Goal: Task Accomplishment & Management: Complete application form

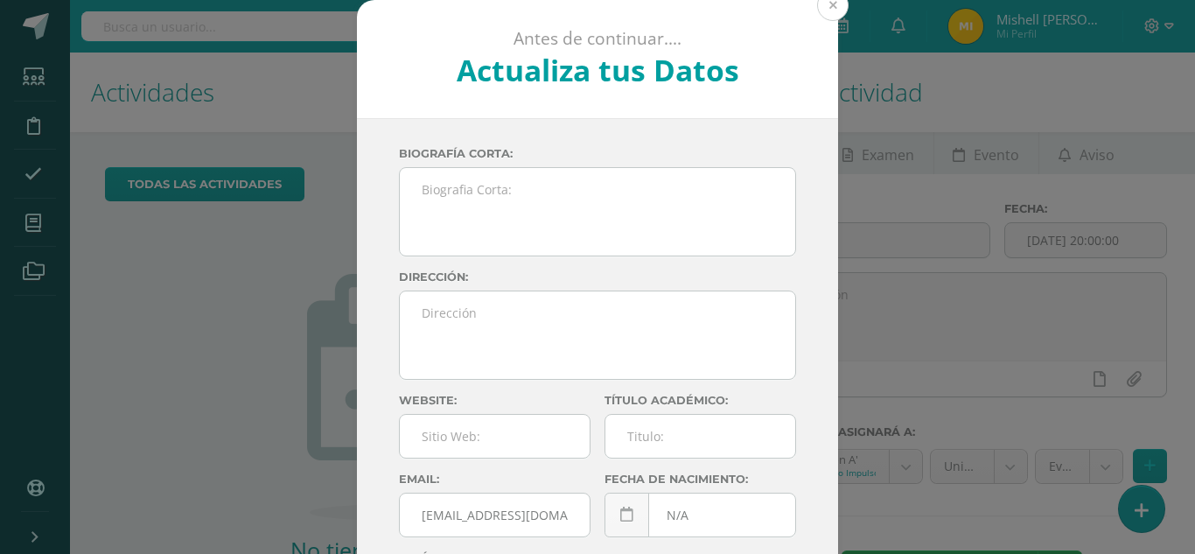
click at [829, 2] on button at bounding box center [832, 5] width 31 height 31
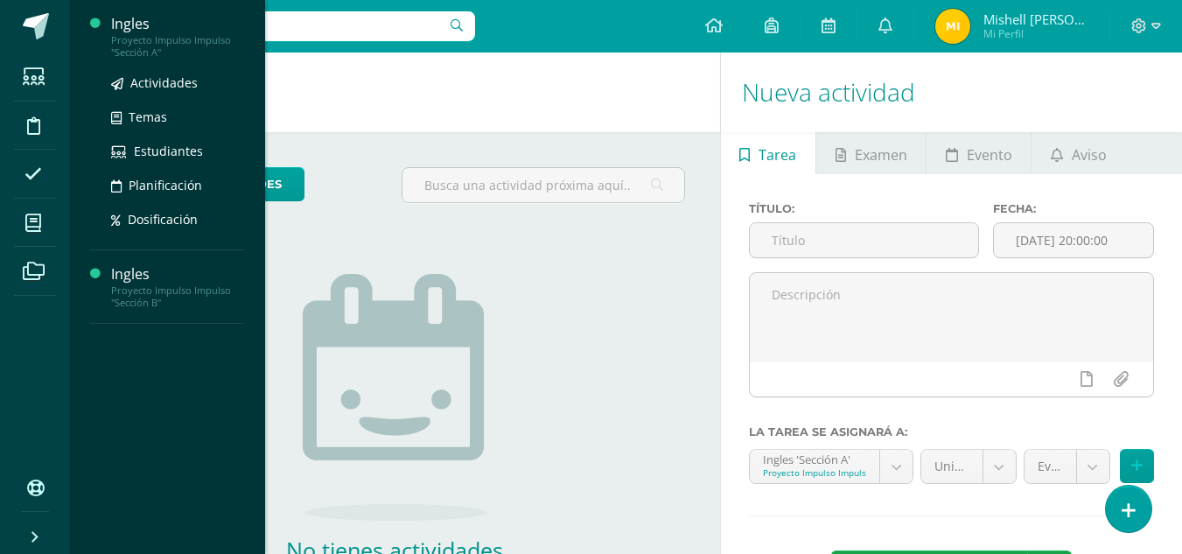
click at [188, 55] on div "Proyecto Impulso Impulso "Sección A"" at bounding box center [177, 46] width 133 height 24
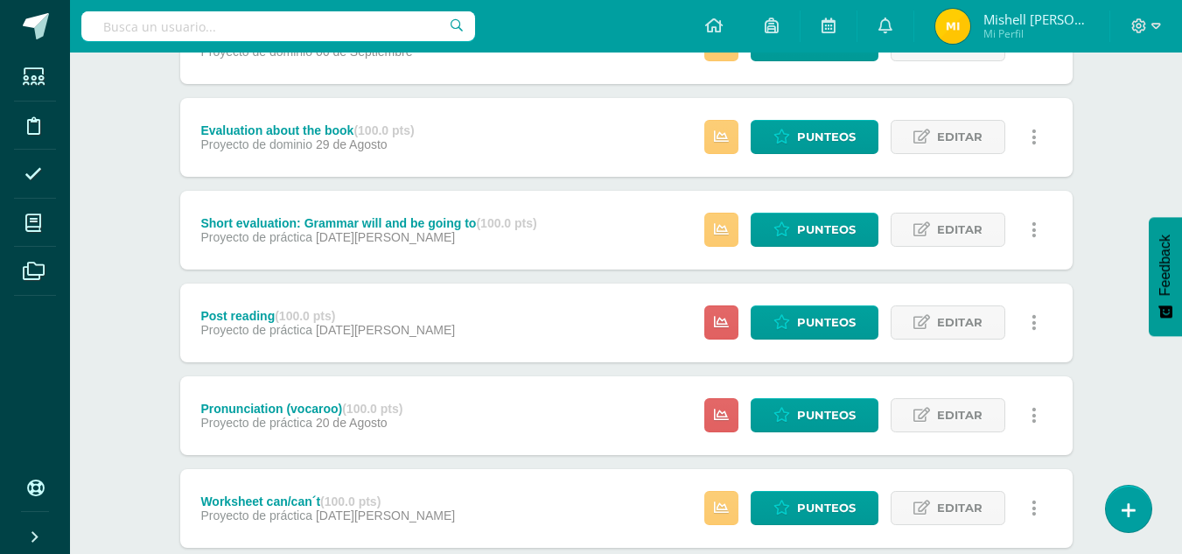
scroll to position [682, 0]
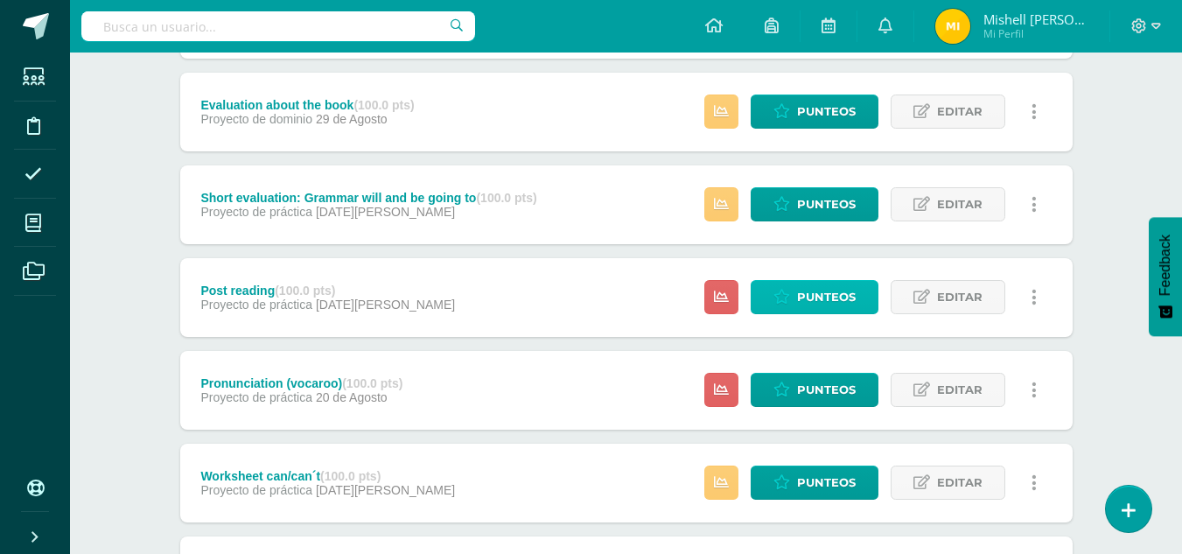
click at [841, 286] on span "Punteos" at bounding box center [826, 297] width 59 height 32
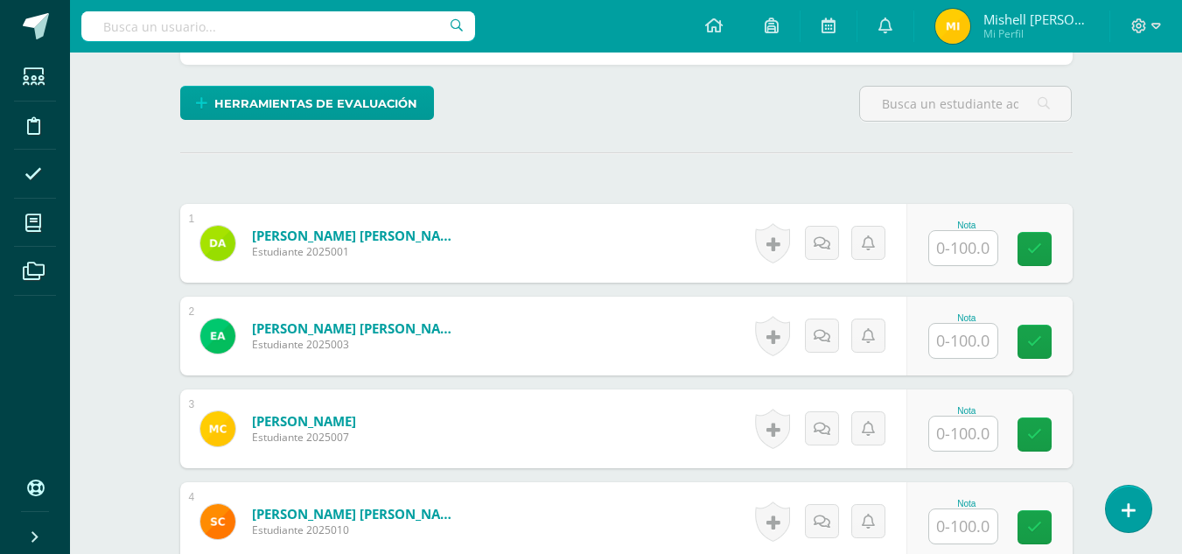
scroll to position [405, 0]
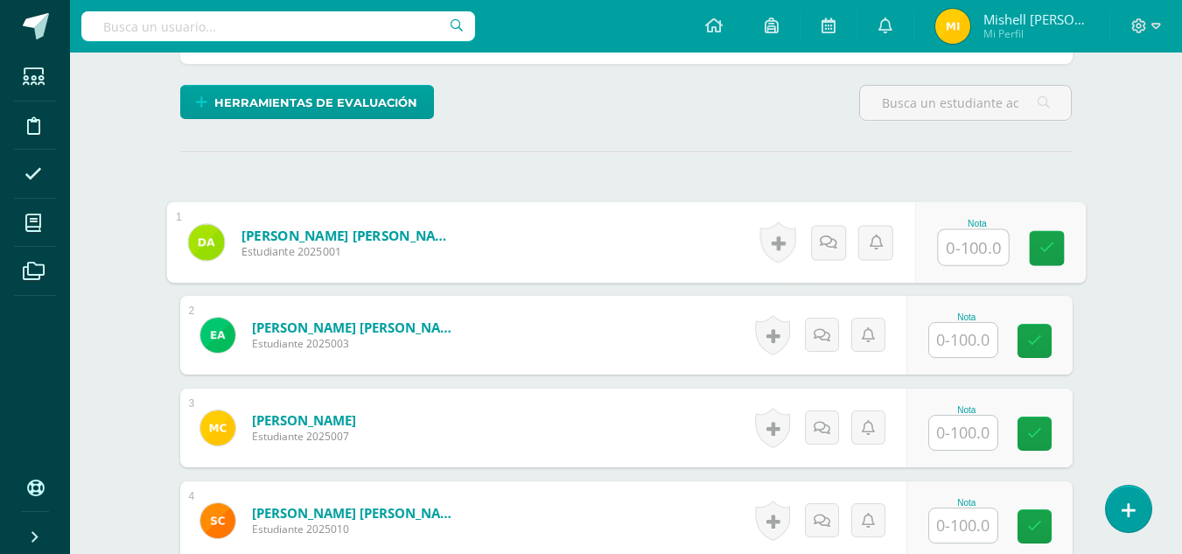
click at [986, 249] on input "text" at bounding box center [973, 247] width 70 height 35
type input "100"
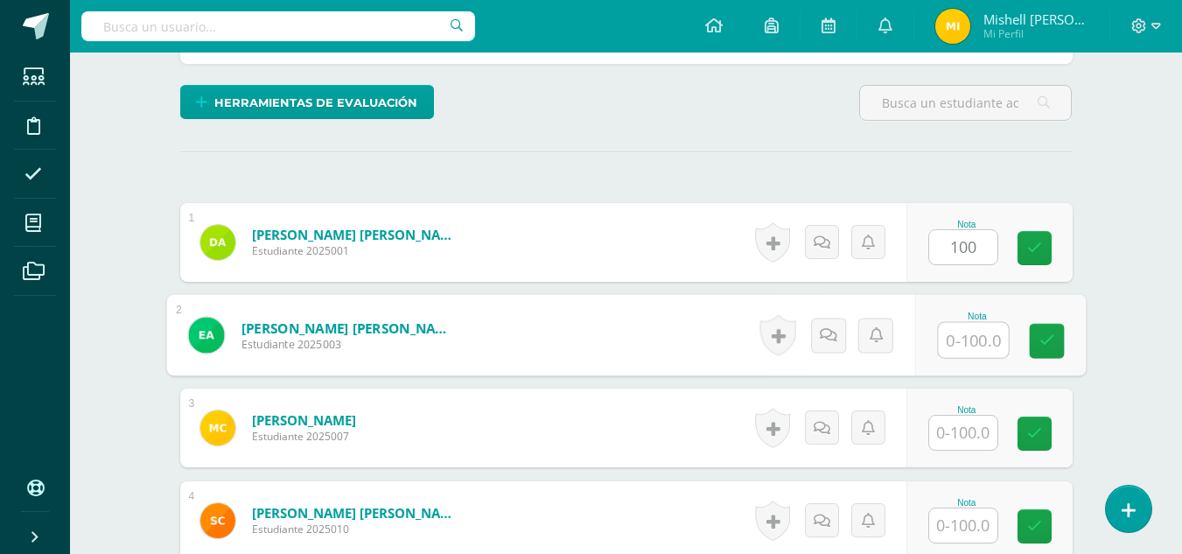
scroll to position [406, 0]
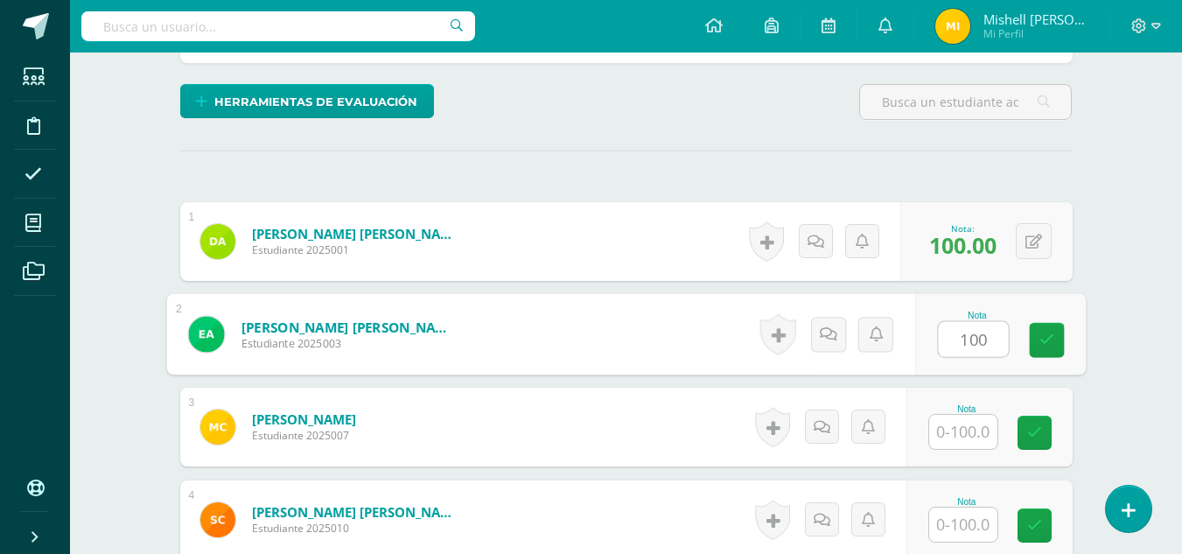
type input "100"
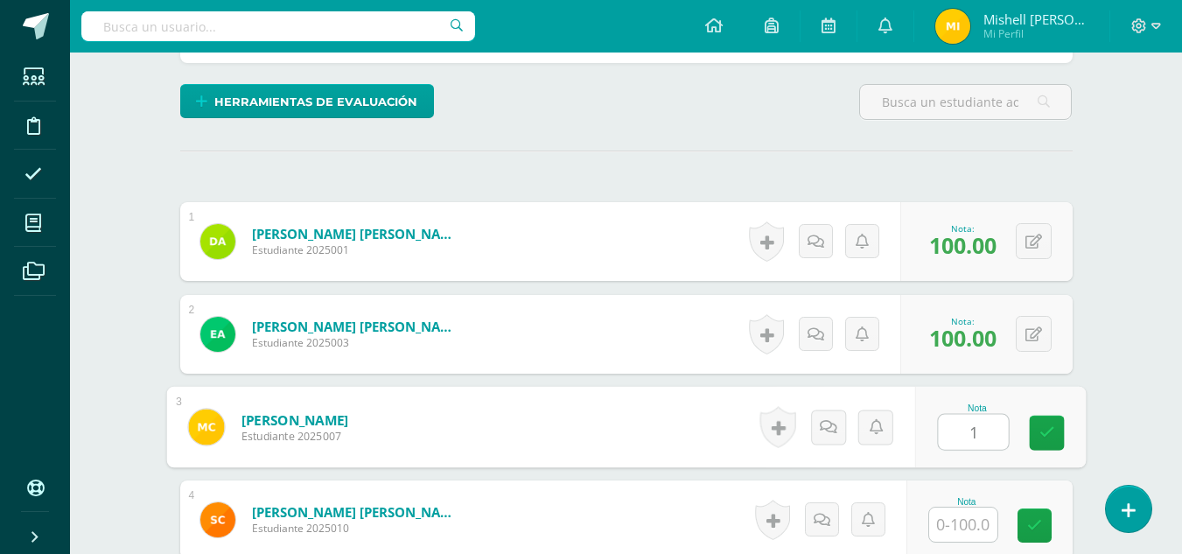
scroll to position [407, 0]
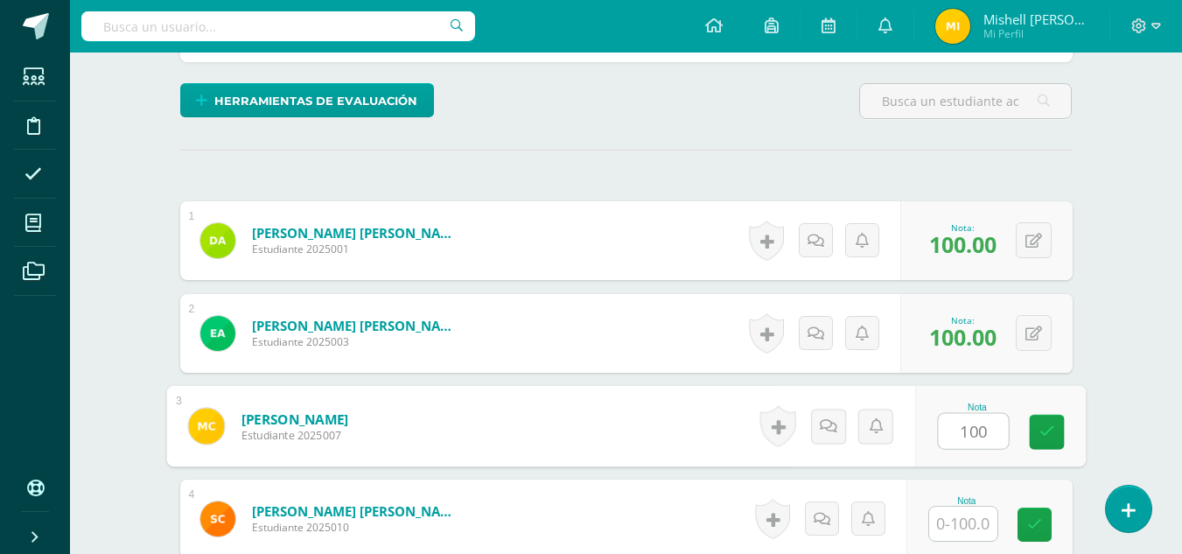
type input "100"
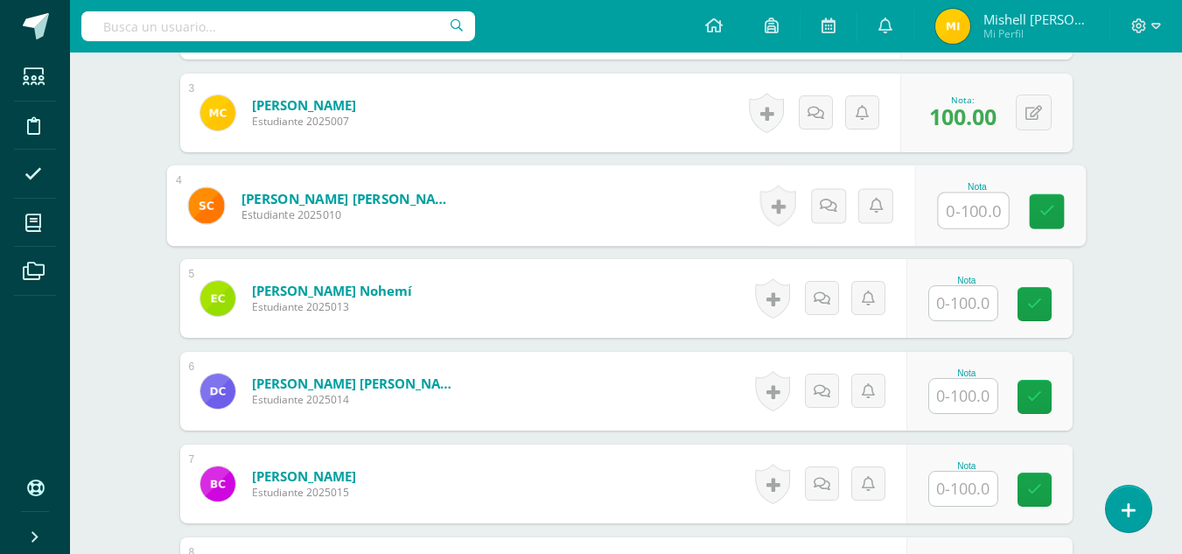
scroll to position [718, 0]
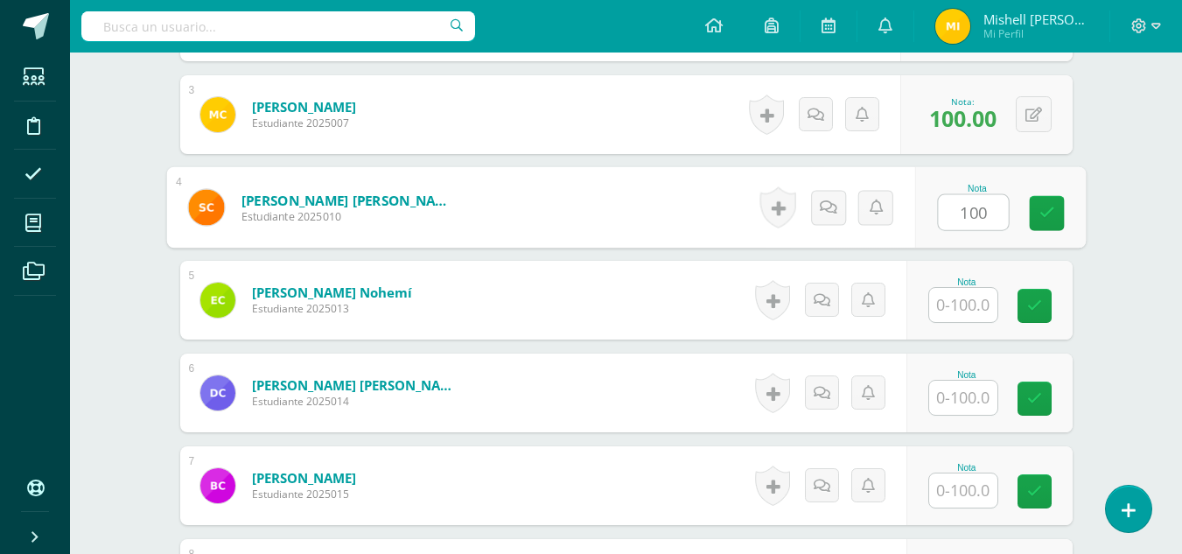
type input "100"
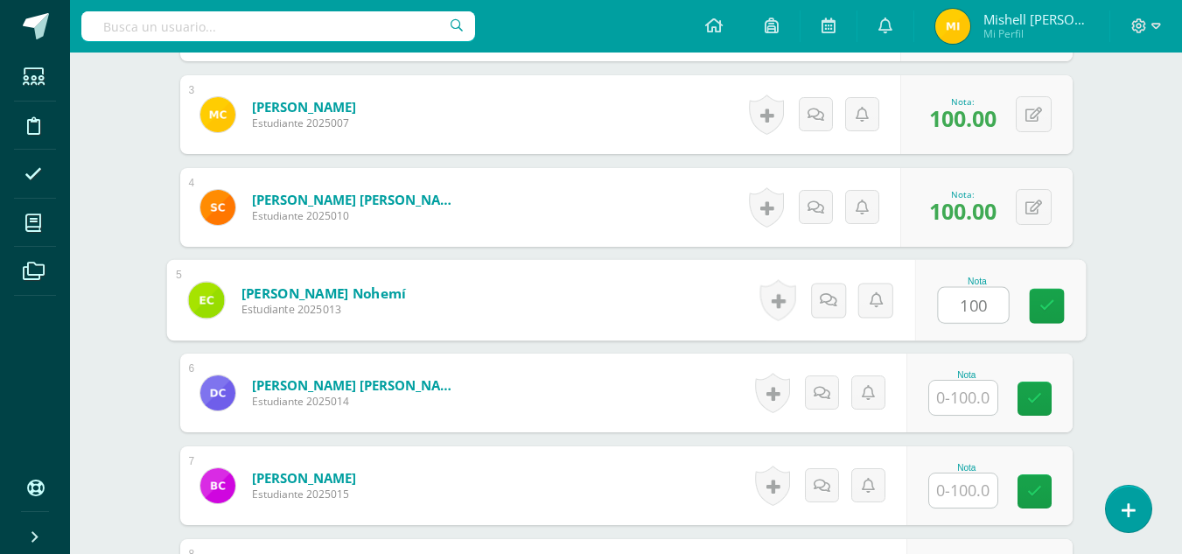
type input "100"
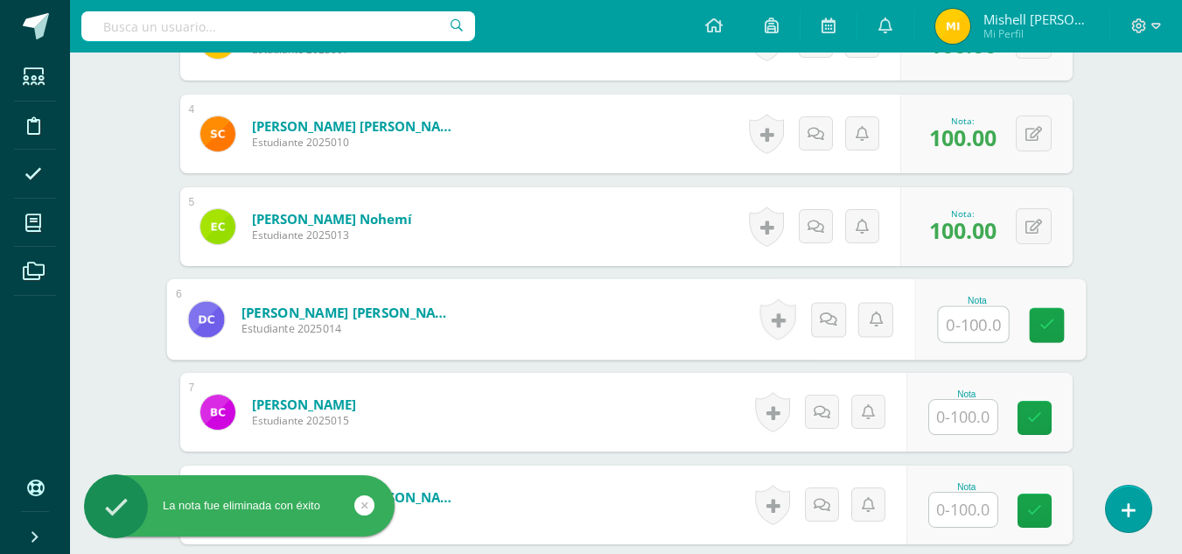
scroll to position [792, 0]
click at [946, 425] on input "text" at bounding box center [963, 416] width 68 height 34
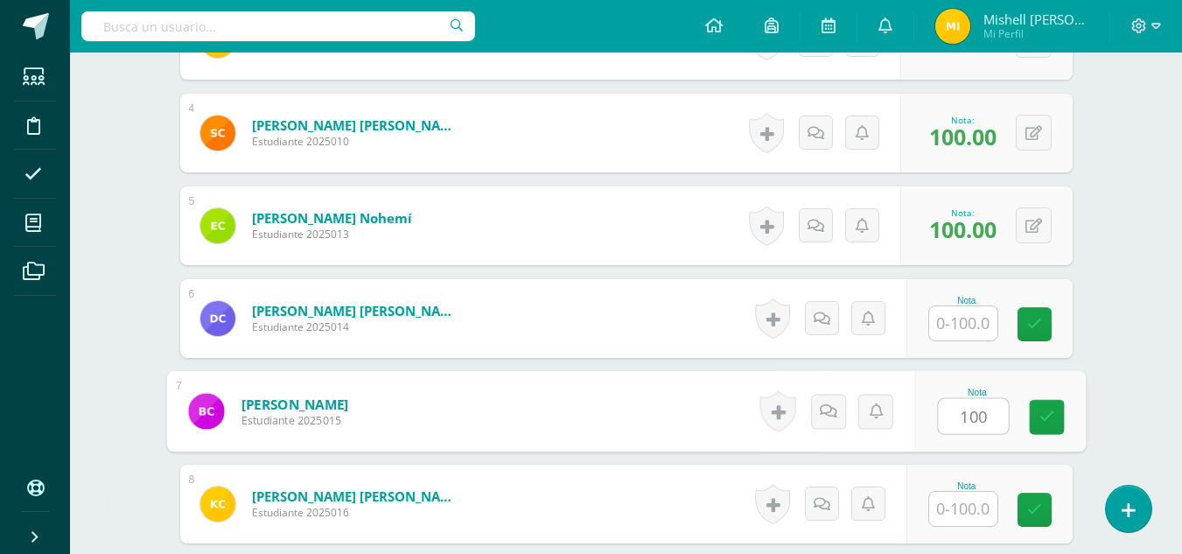
type input "100"
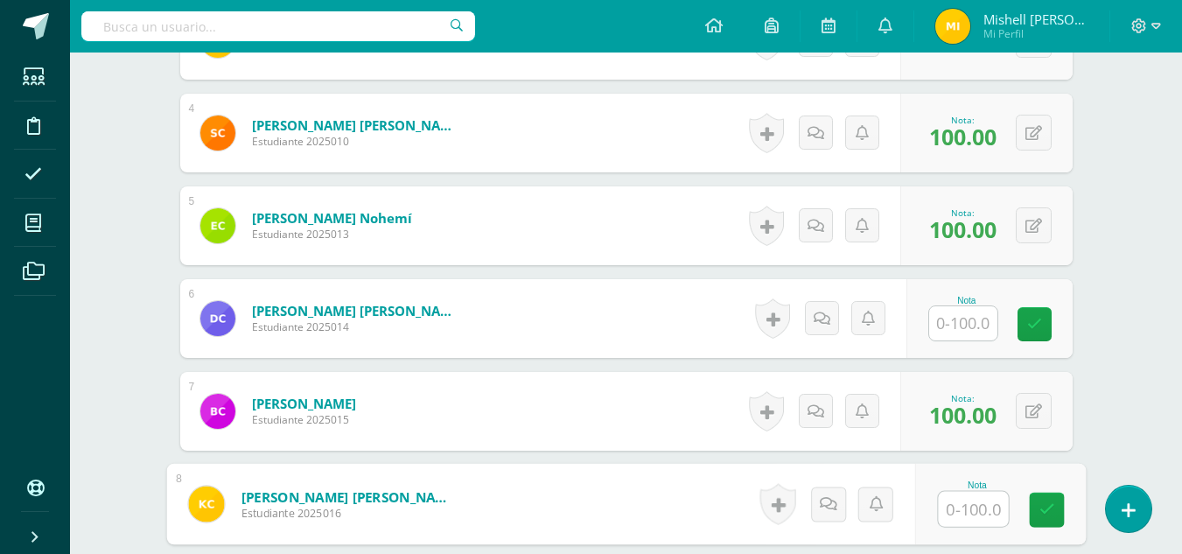
type input "4"
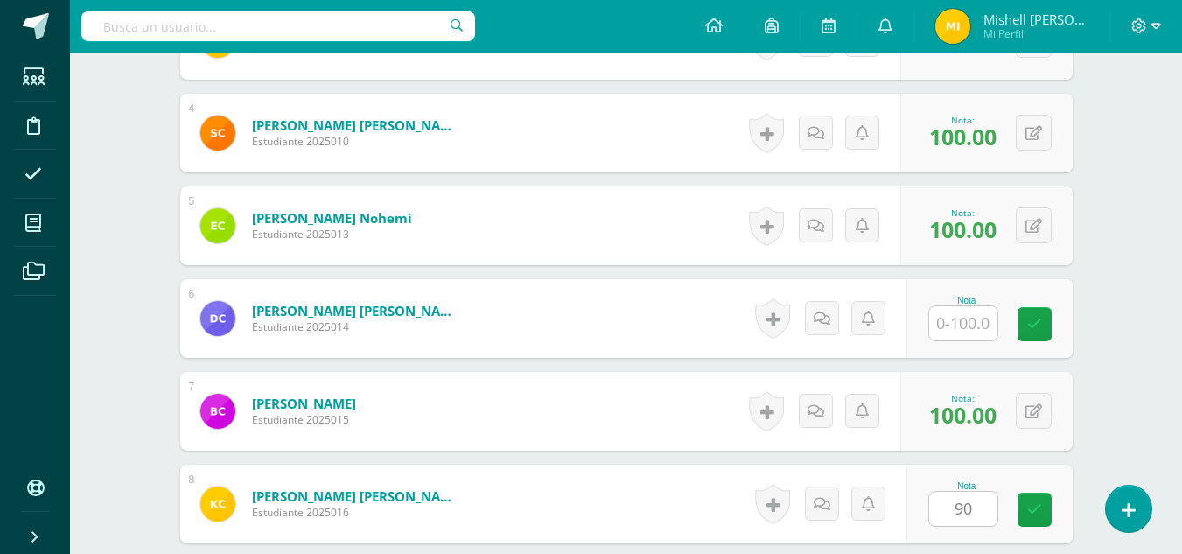
scroll to position [1117, 0]
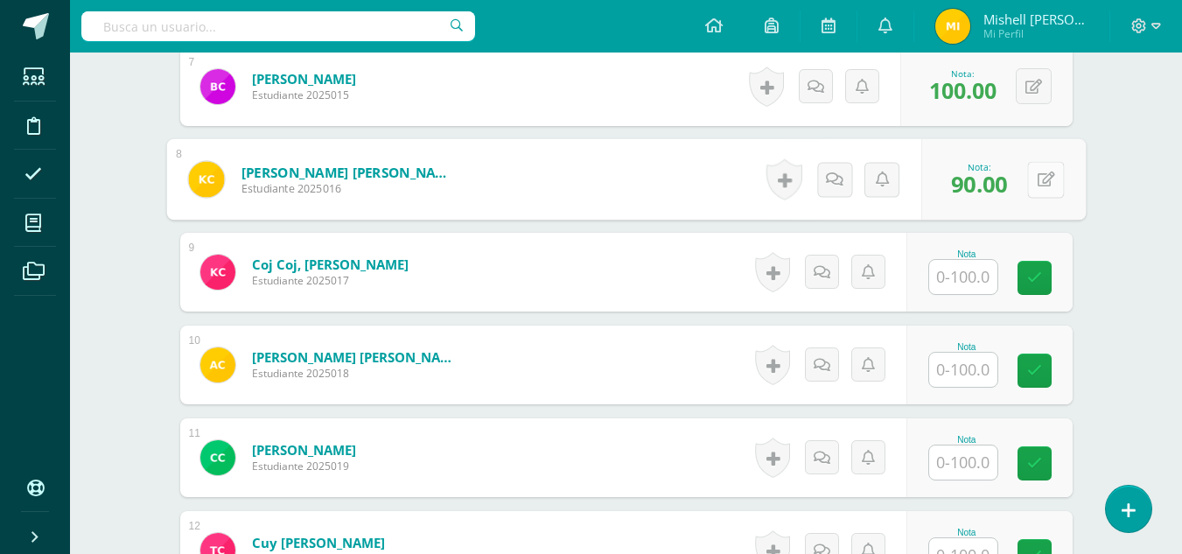
click at [1040, 182] on icon at bounding box center [1044, 178] width 17 height 15
type input "100"
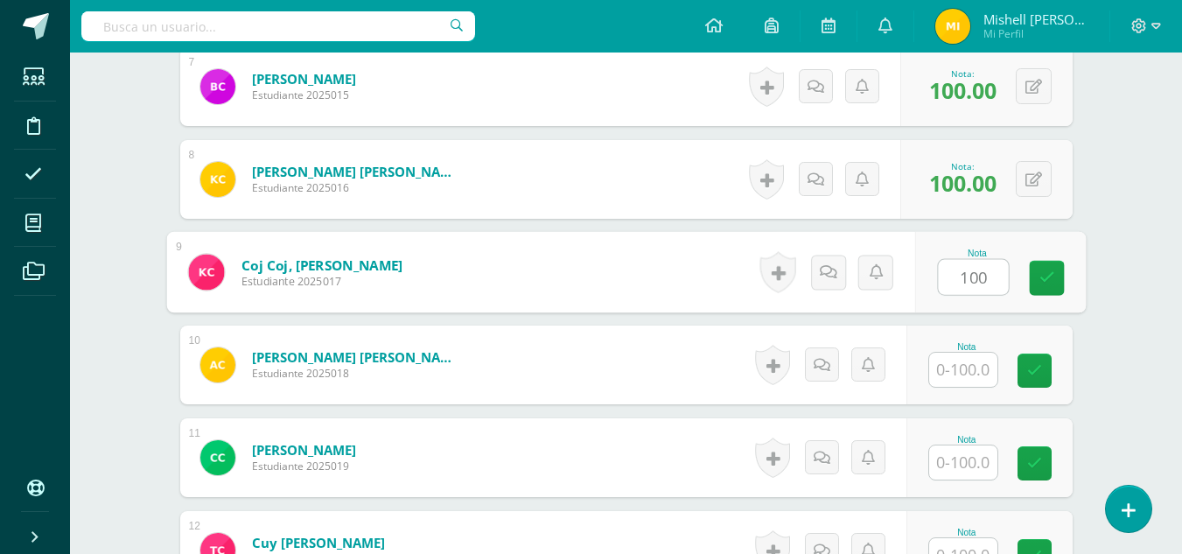
type input "100"
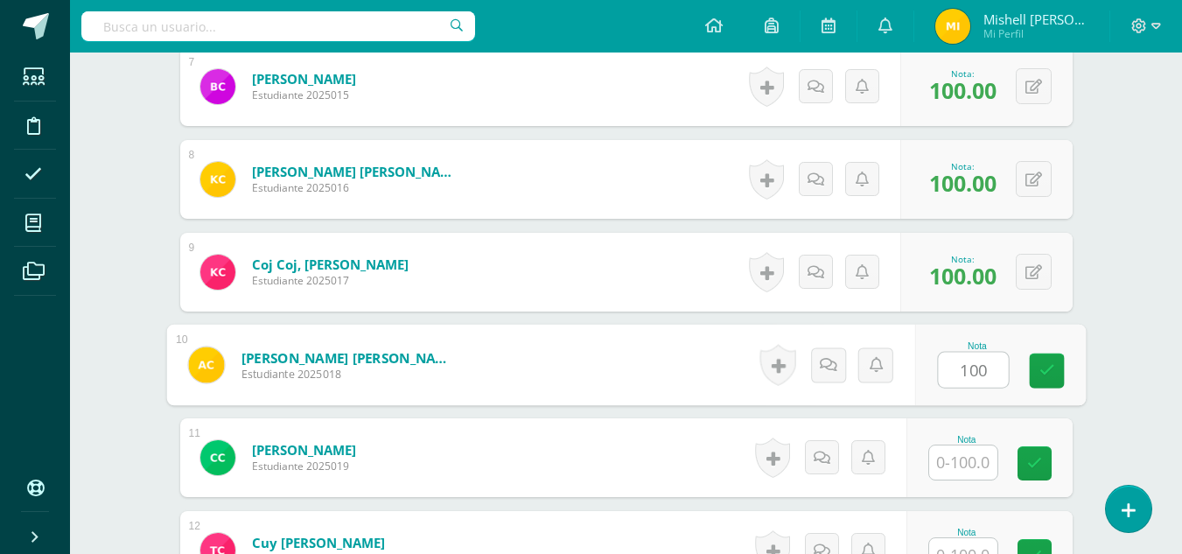
type input "100"
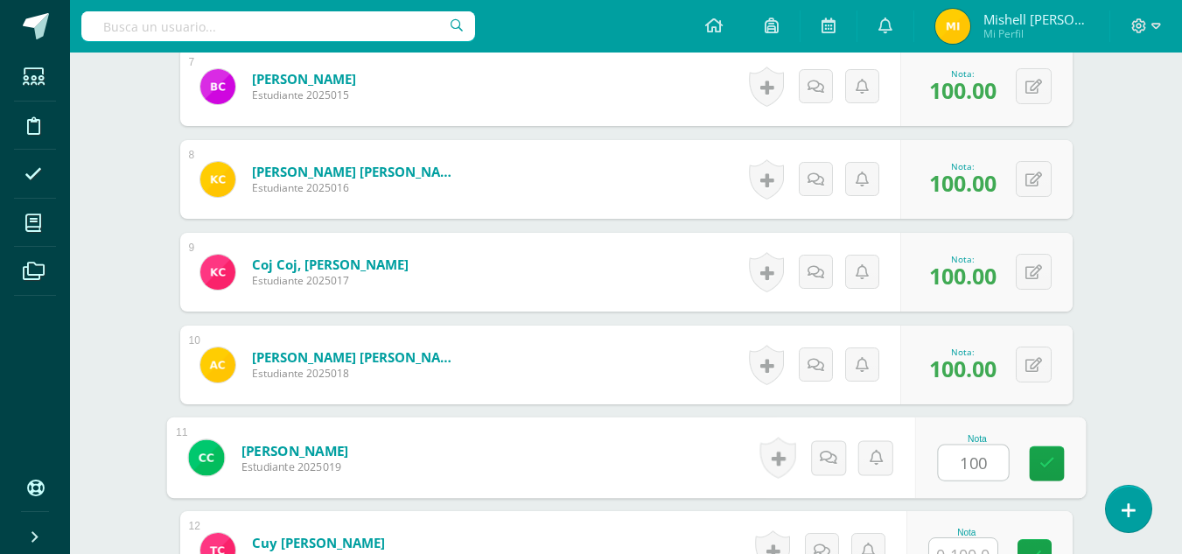
type input "100"
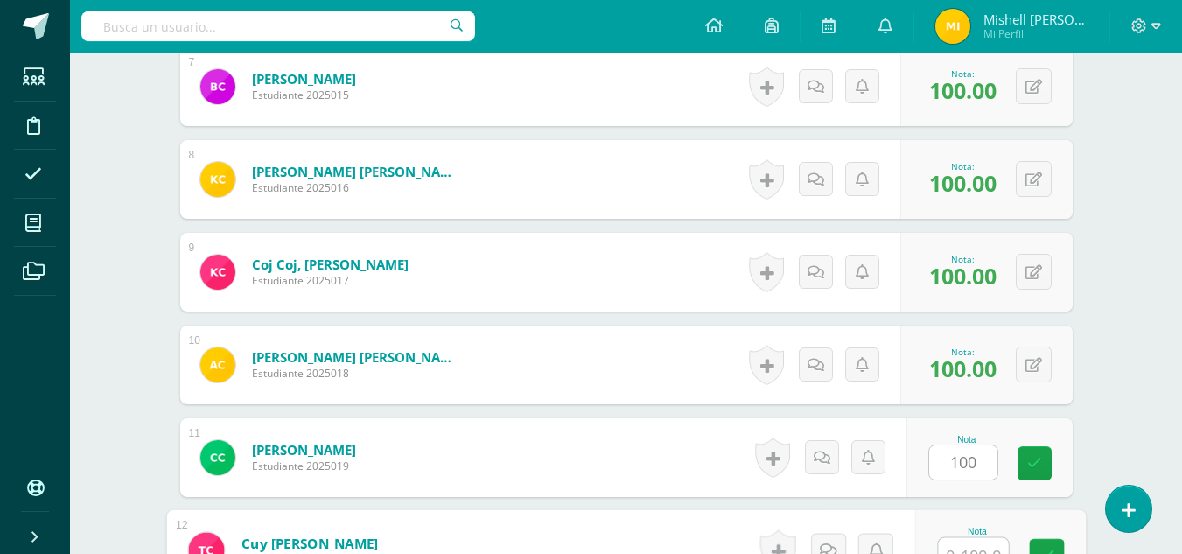
scroll to position [1135, 0]
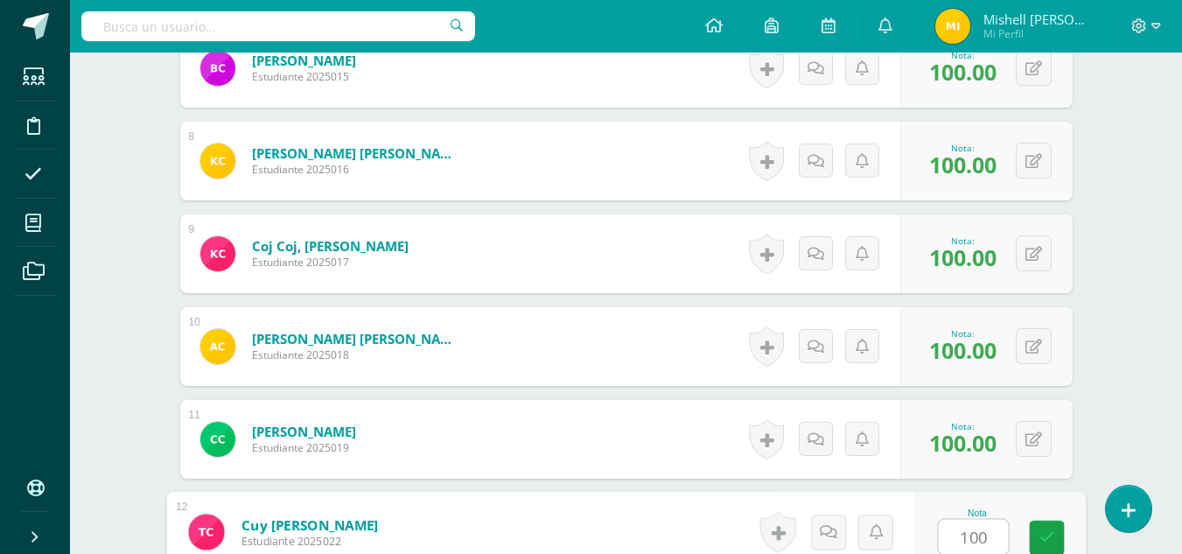
type input "100"
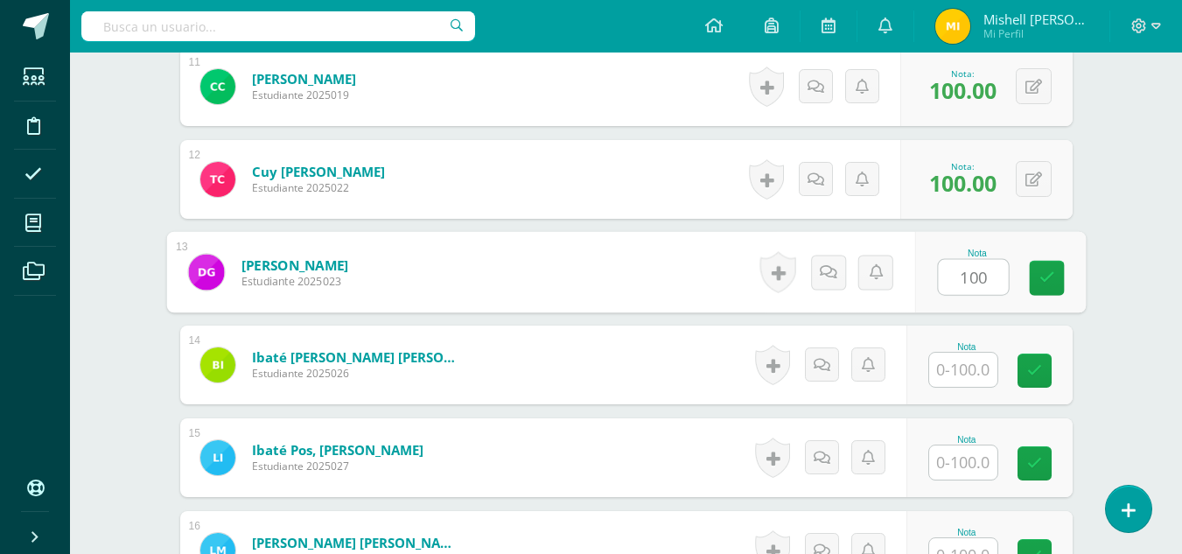
type input "100"
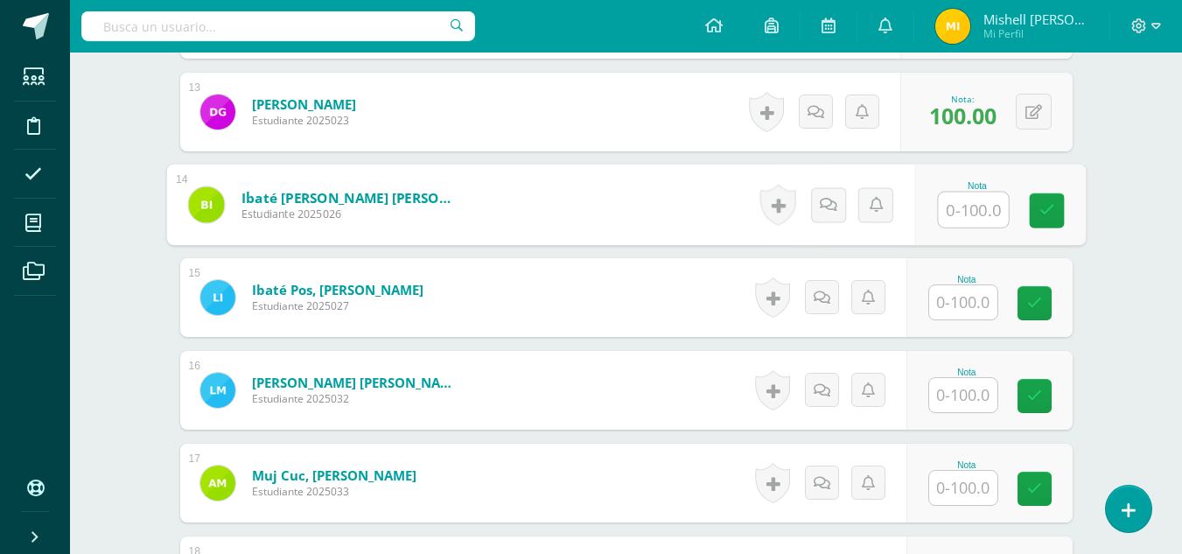
scroll to position [1658, 0]
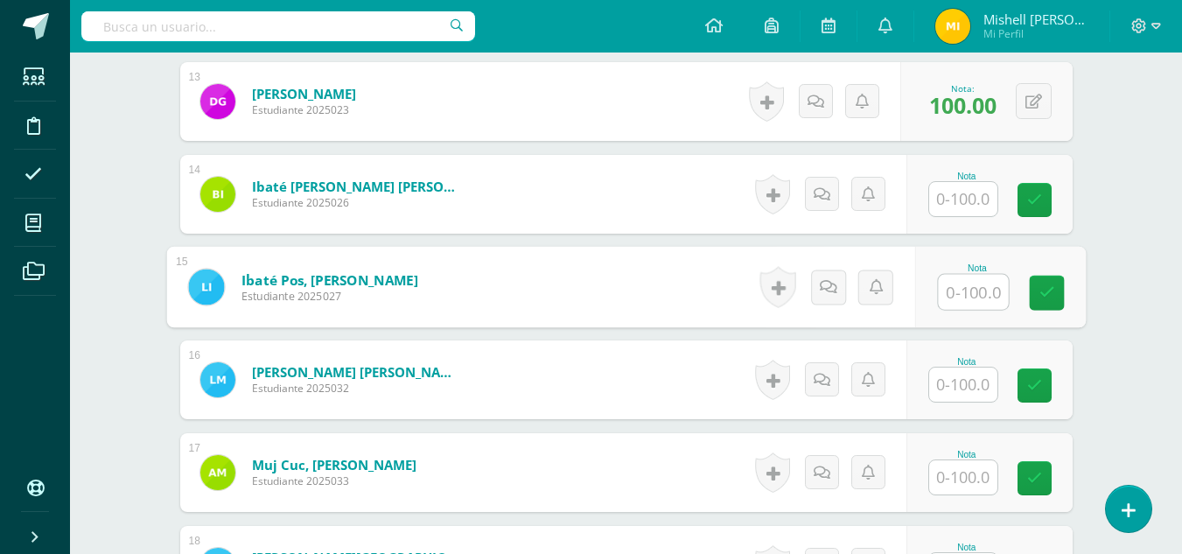
click at [970, 300] on input "text" at bounding box center [973, 292] width 70 height 35
type input "100"
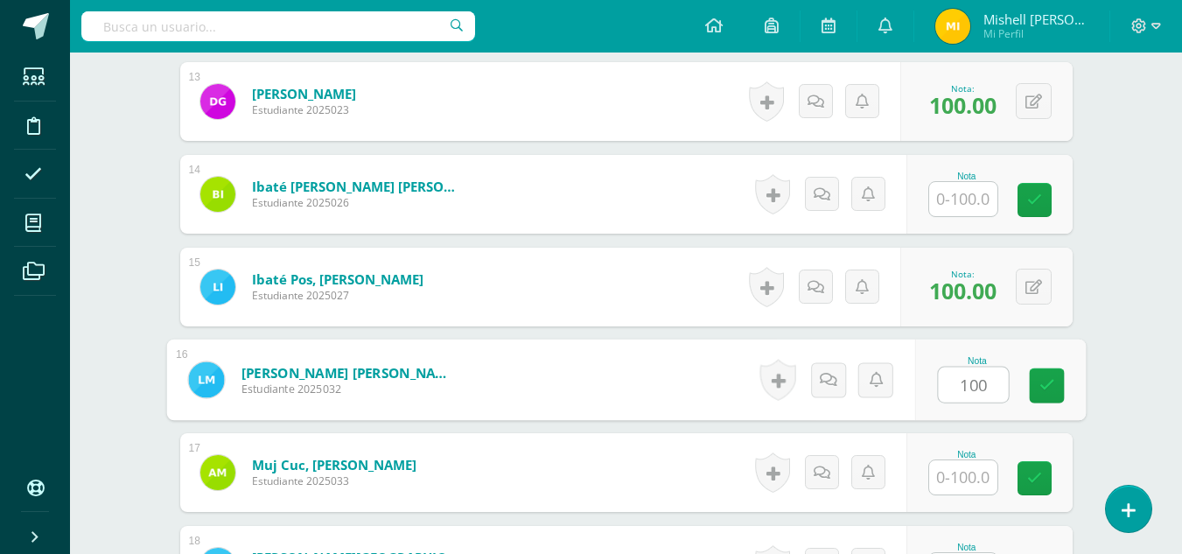
type input "100"
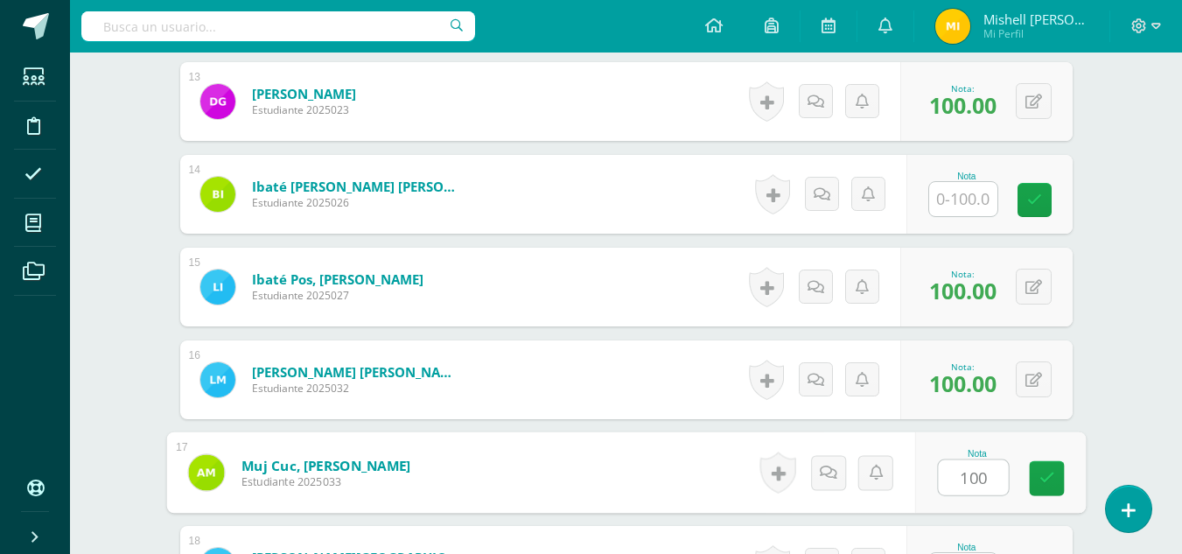
type input "100"
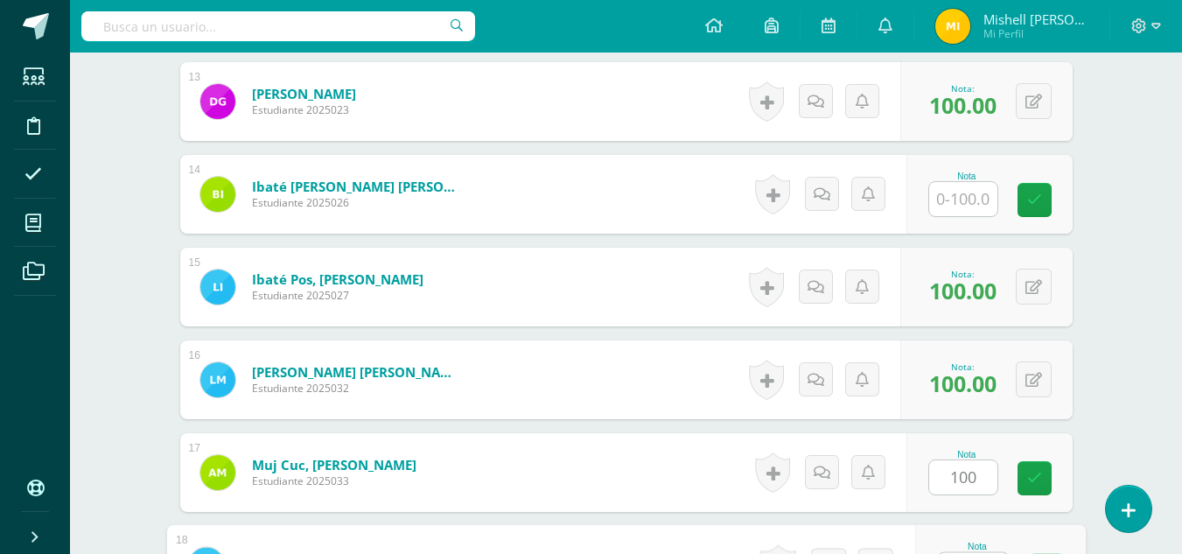
scroll to position [1692, 0]
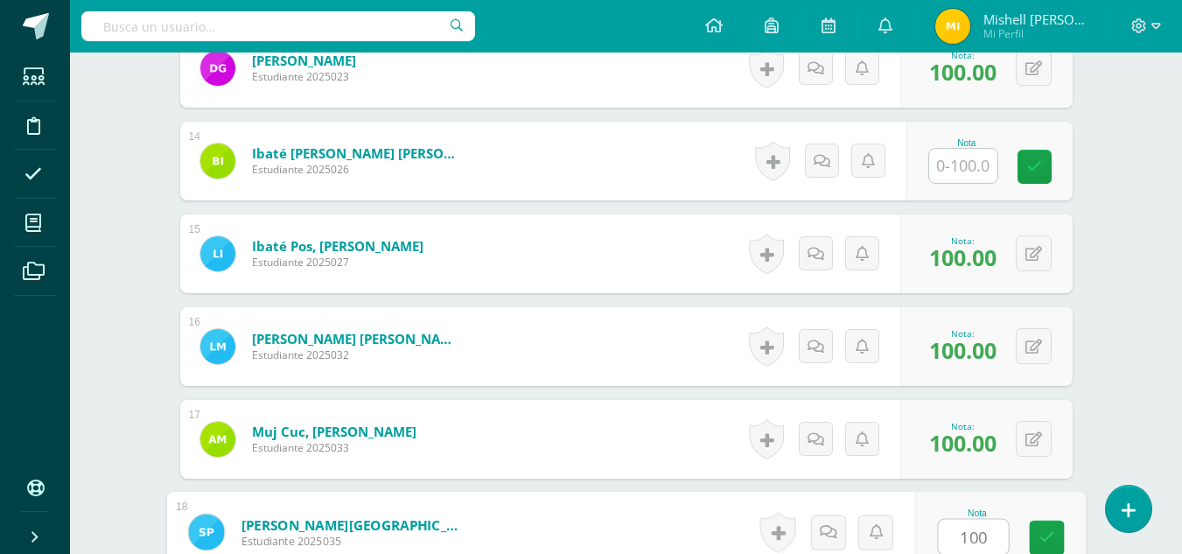
type input "100"
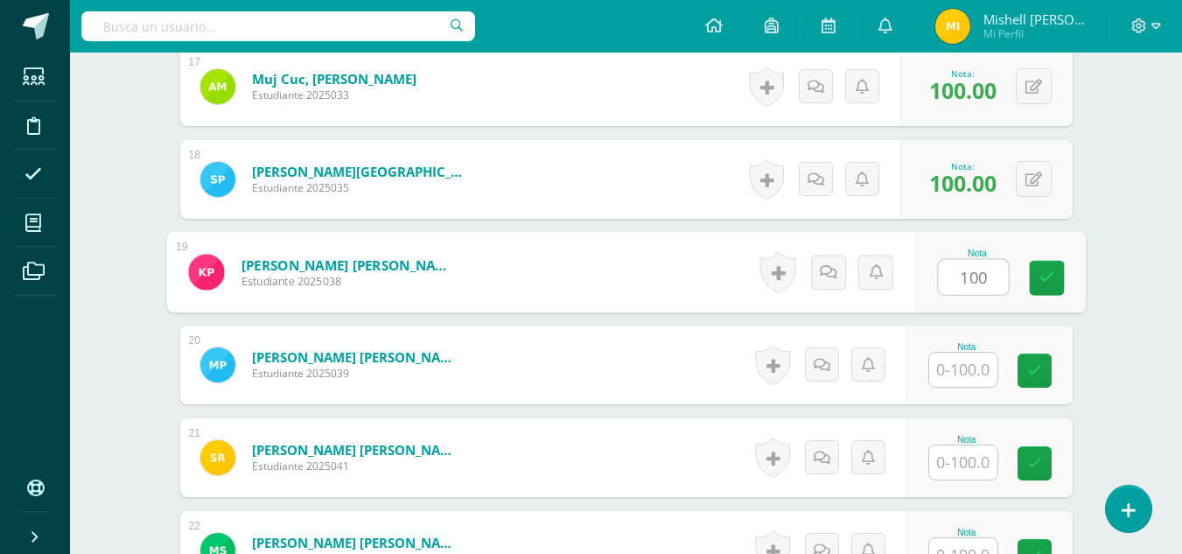
type input "100"
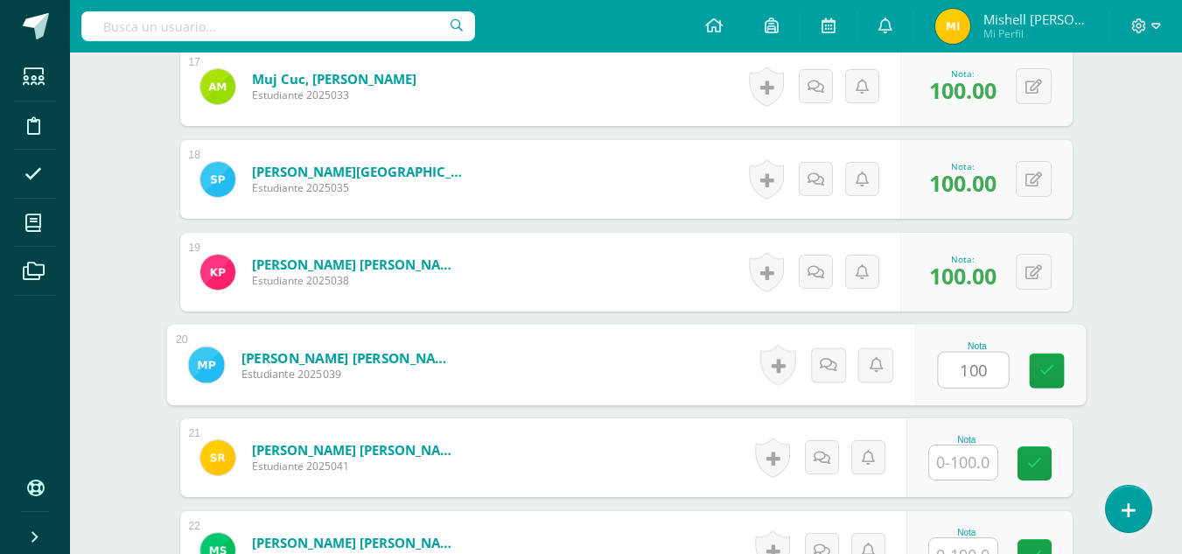
type input "100"
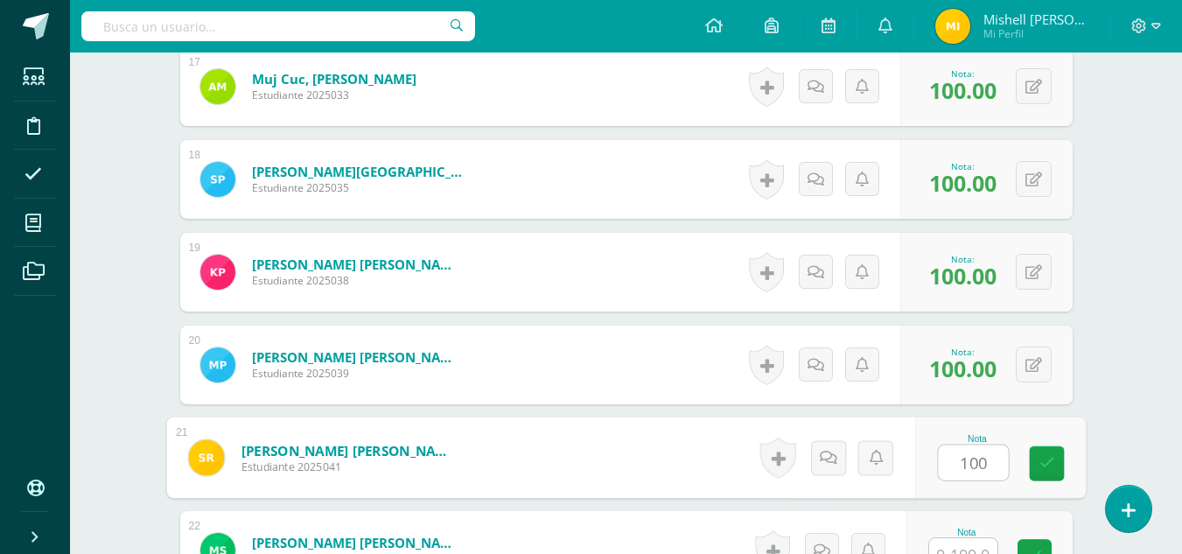
type input "100"
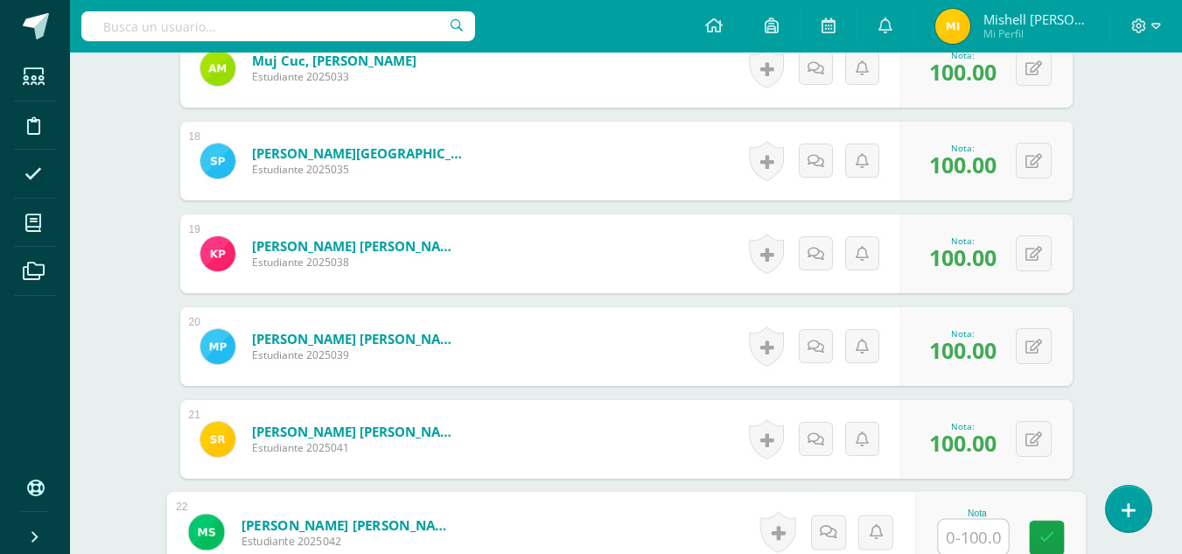
type input "1"
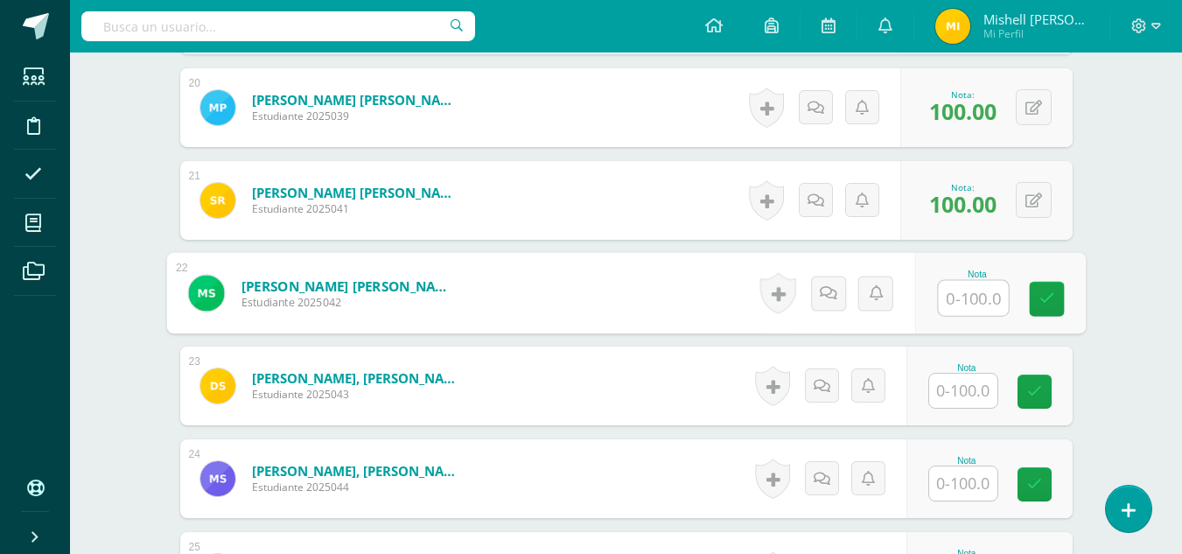
scroll to position [2303, 0]
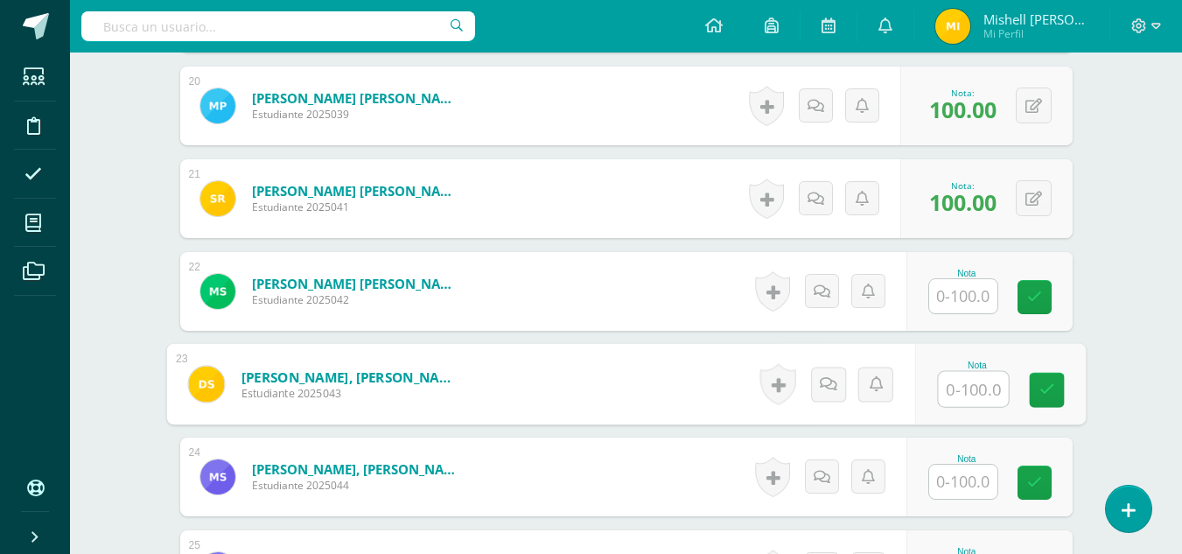
click at [966, 396] on input "text" at bounding box center [973, 389] width 70 height 35
type input "100"
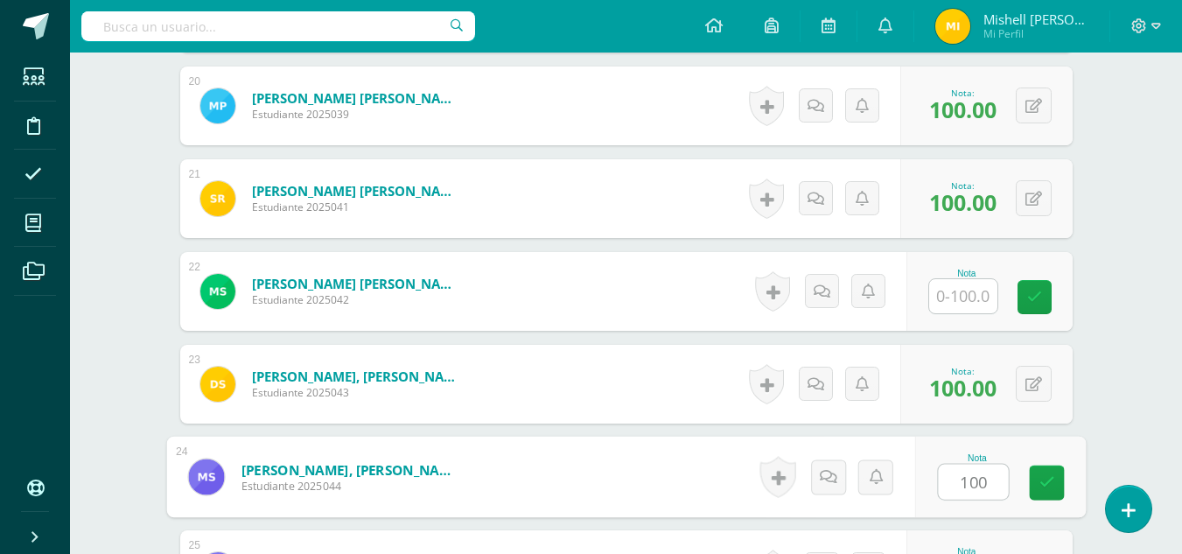
type input "100"
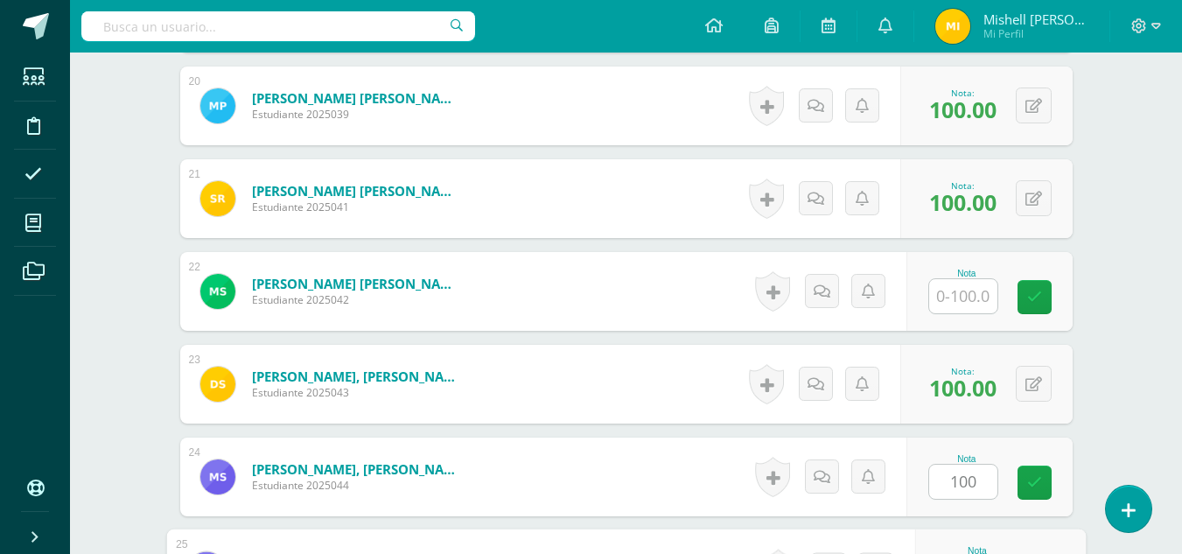
scroll to position [2600, 0]
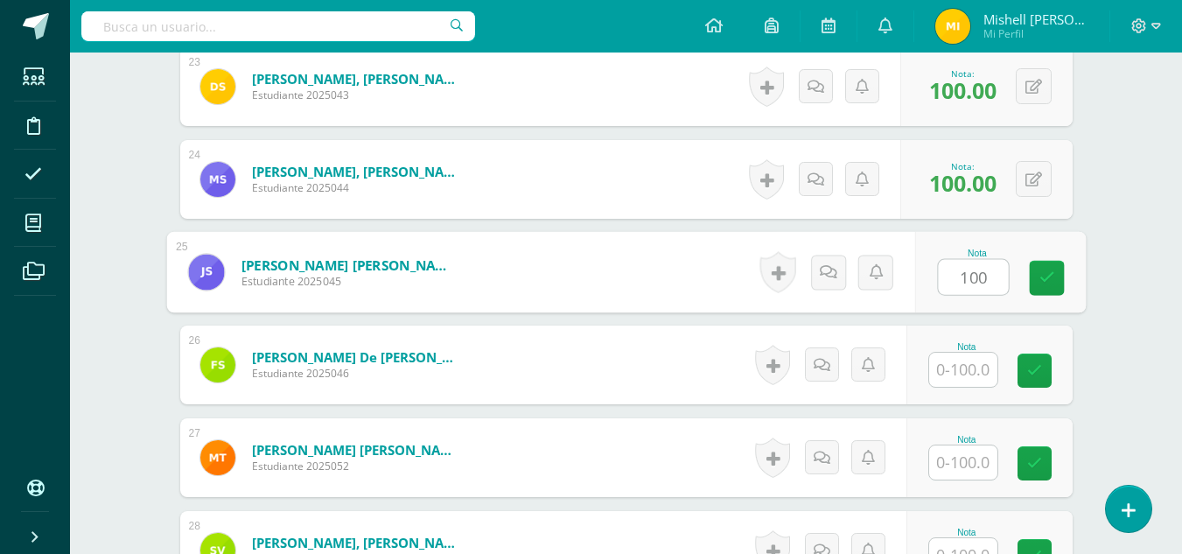
type input "100"
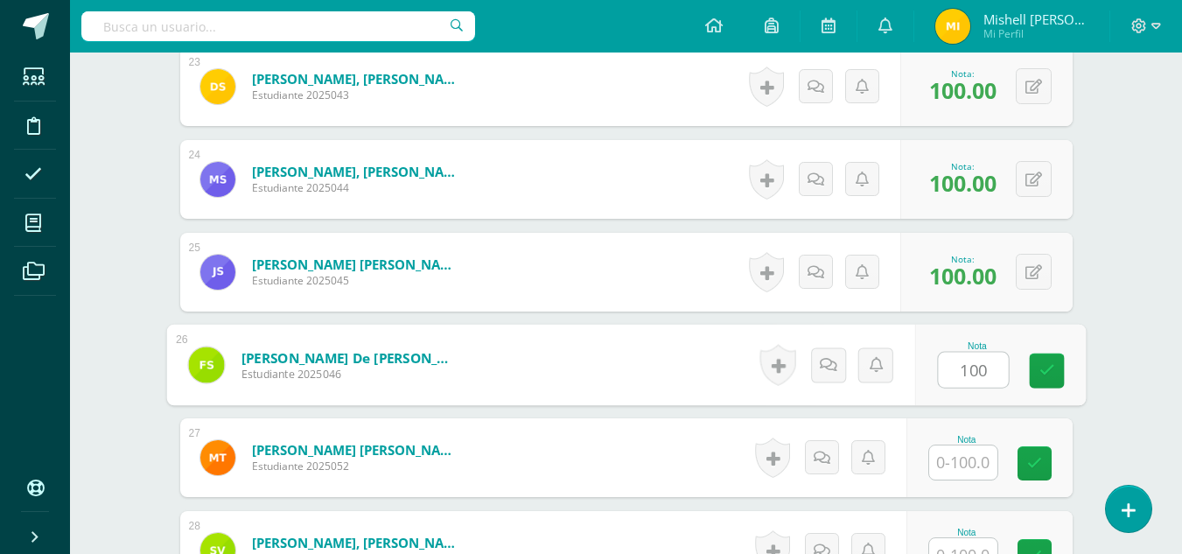
type input "100"
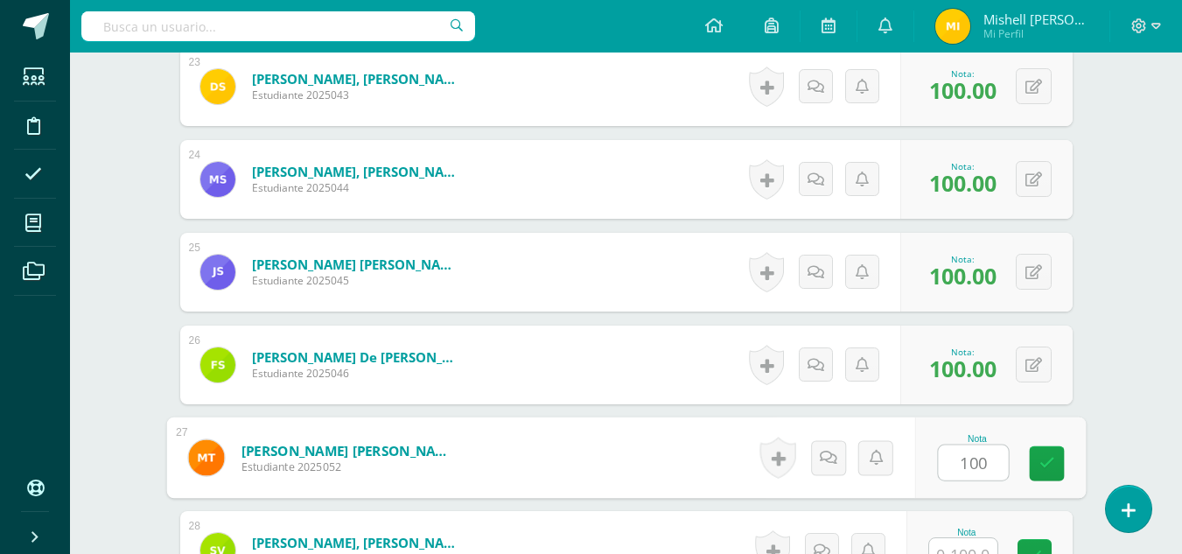
type input "100"
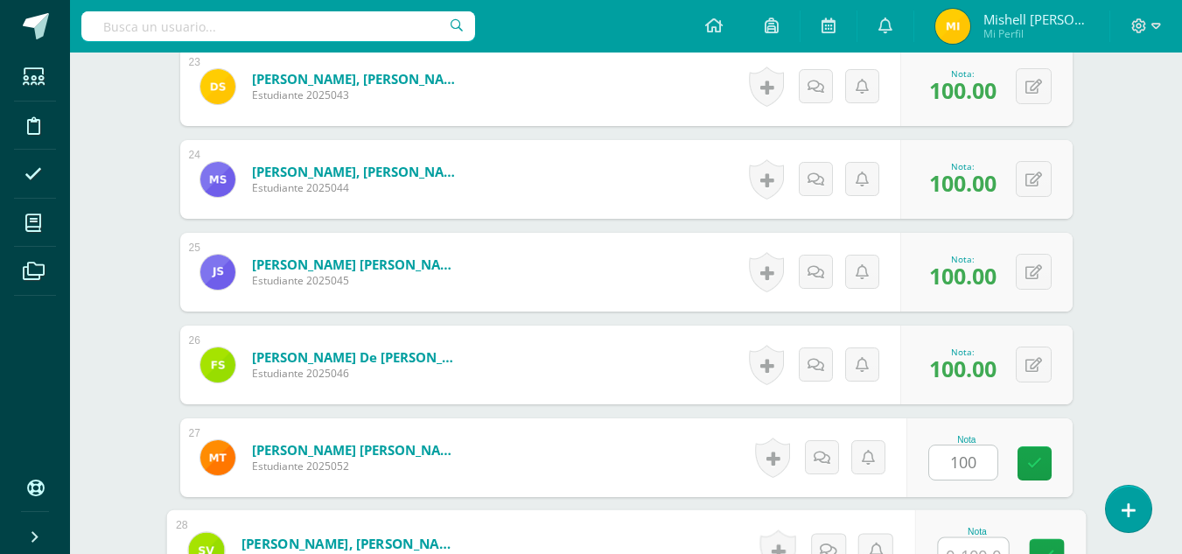
scroll to position [2619, 0]
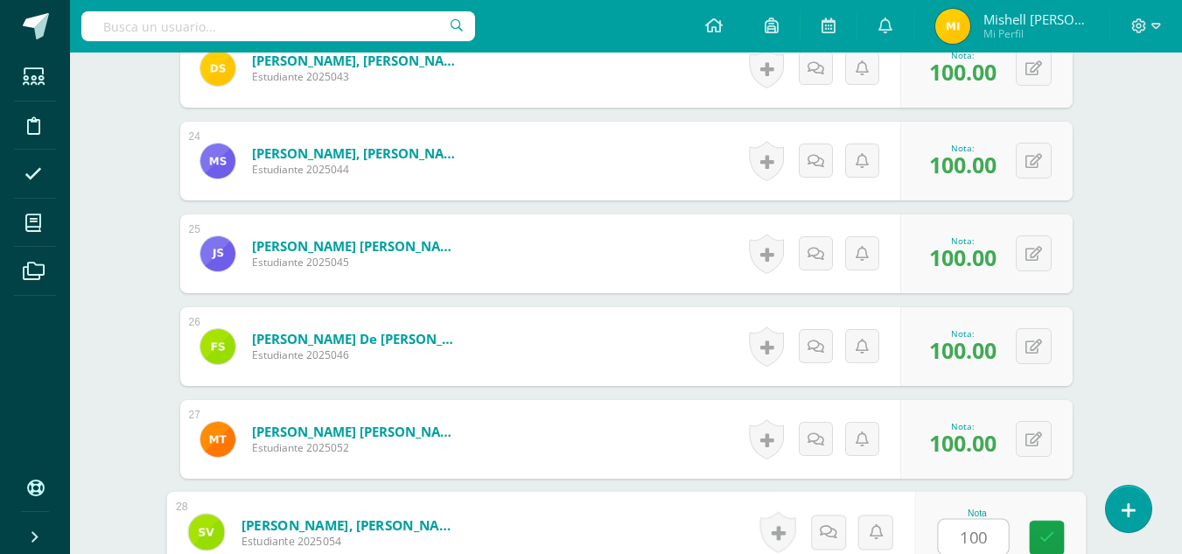
type input "100"
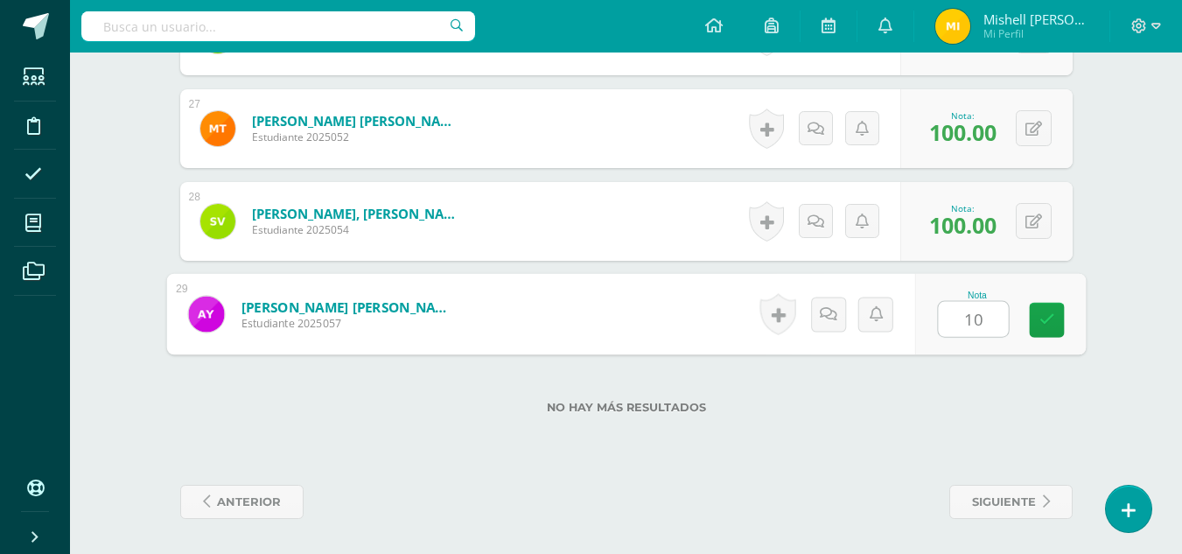
type input "100"
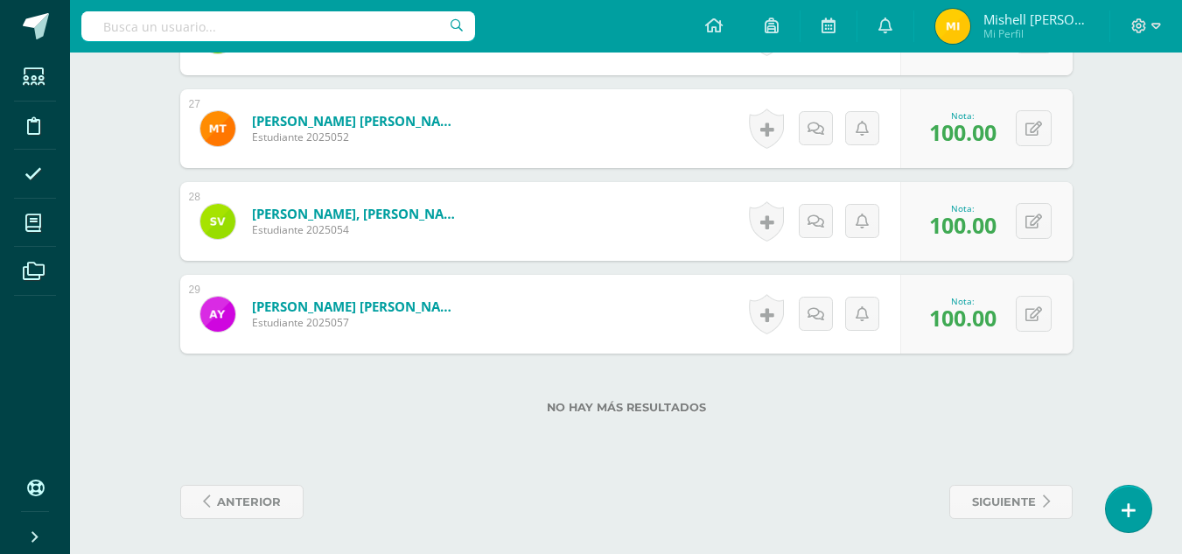
click at [1015, 25] on span "Mishell Yulissa Isabel Yaxón Bocel" at bounding box center [1035, 18] width 105 height 17
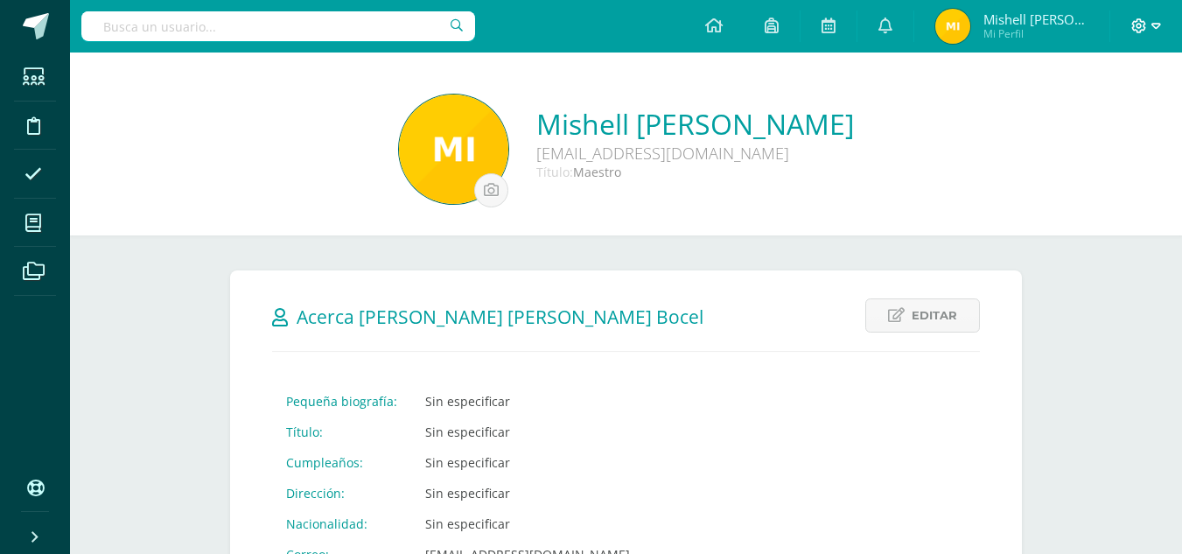
click at [1155, 24] on icon at bounding box center [1156, 26] width 10 height 16
click at [1093, 116] on span "Cerrar sesión" at bounding box center [1100, 118] width 79 height 17
